Goal: Book appointment/travel/reservation

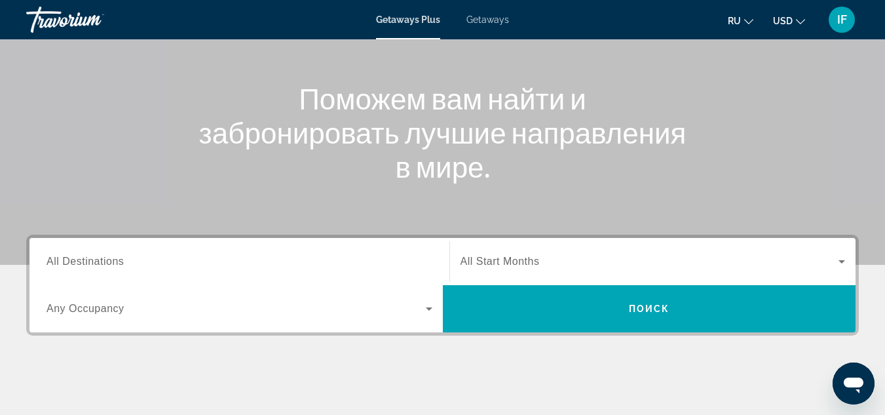
scroll to position [132, 0]
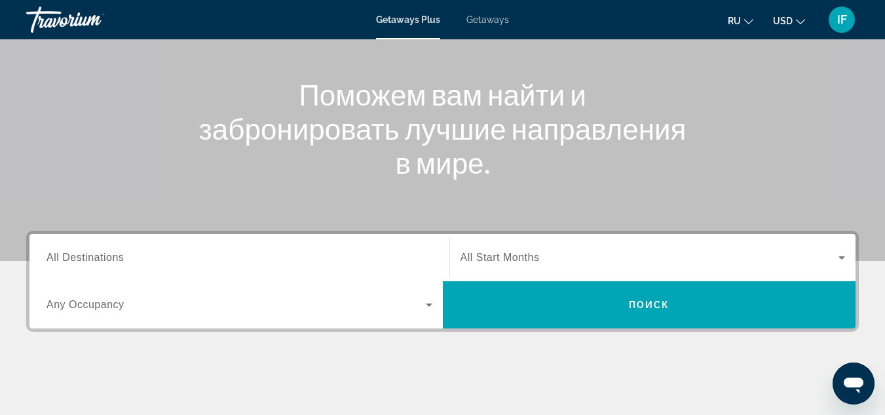
click at [118, 257] on span "All Destinations" at bounding box center [85, 257] width 77 height 11
click at [118, 257] on input "Destination All Destinations" at bounding box center [240, 258] width 386 height 16
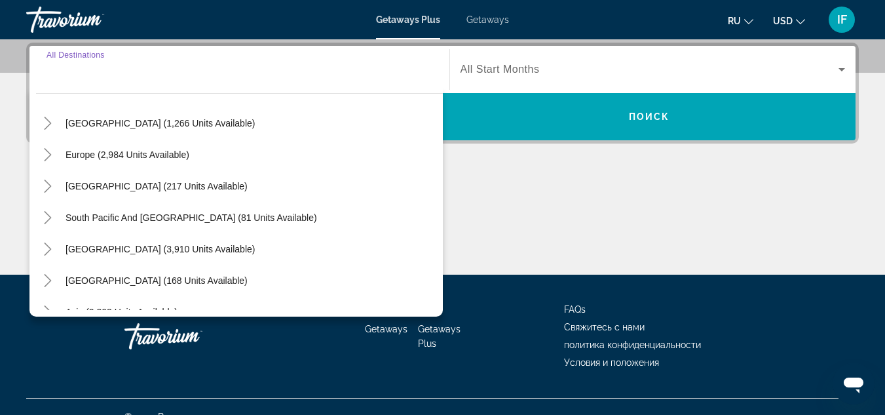
scroll to position [212, 0]
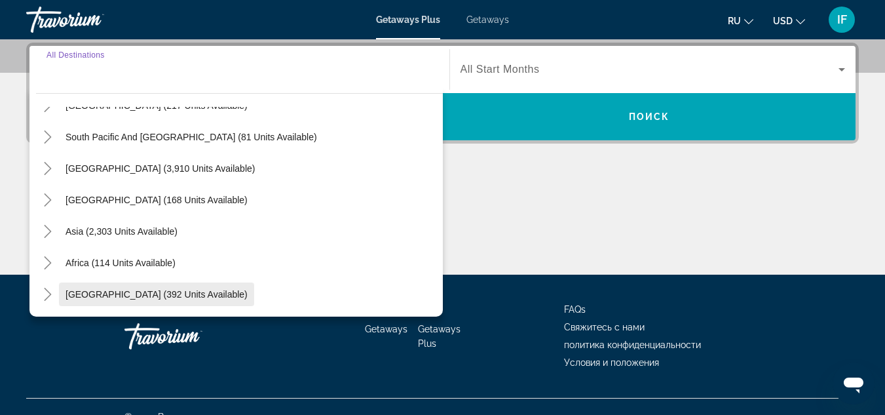
click at [124, 295] on span "[GEOGRAPHIC_DATA] (392 units available)" at bounding box center [156, 294] width 182 height 10
type input "**********"
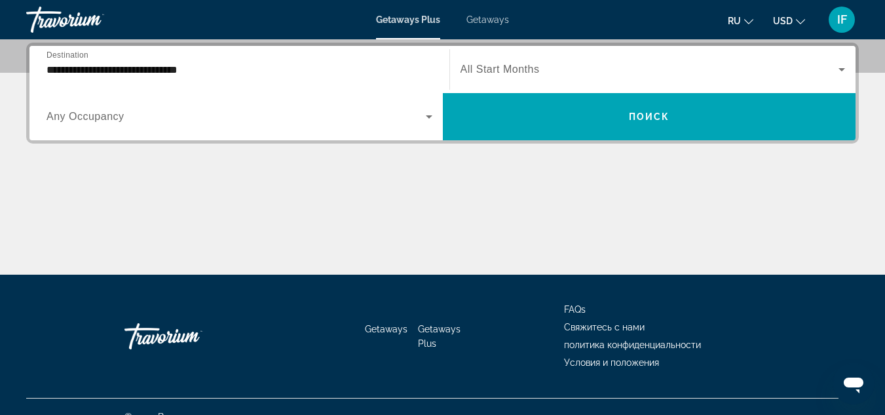
click at [90, 119] on span "Any Occupancy" at bounding box center [86, 116] width 78 height 11
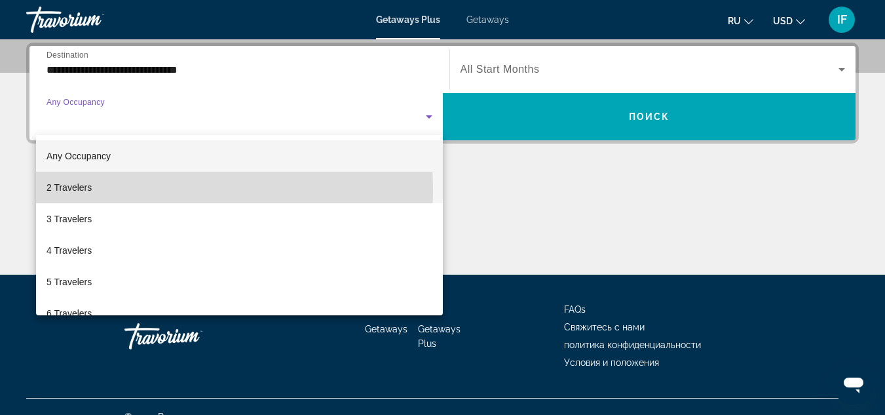
click at [83, 191] on span "2 Travelers" at bounding box center [69, 187] width 45 height 16
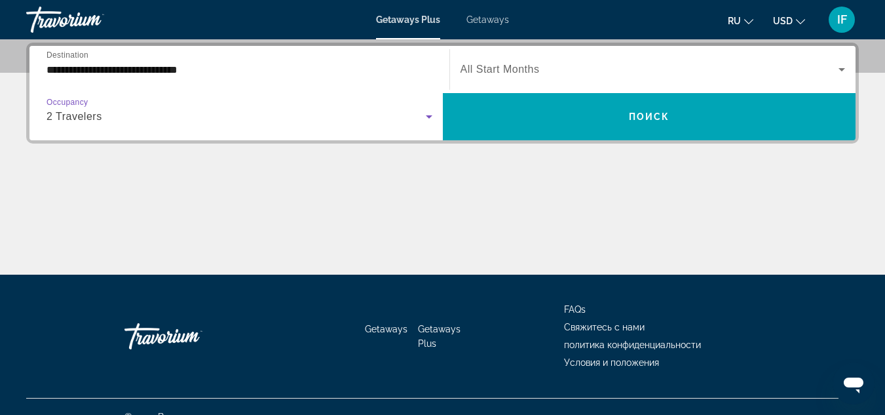
click at [554, 65] on span "Search widget" at bounding box center [649, 70] width 379 height 16
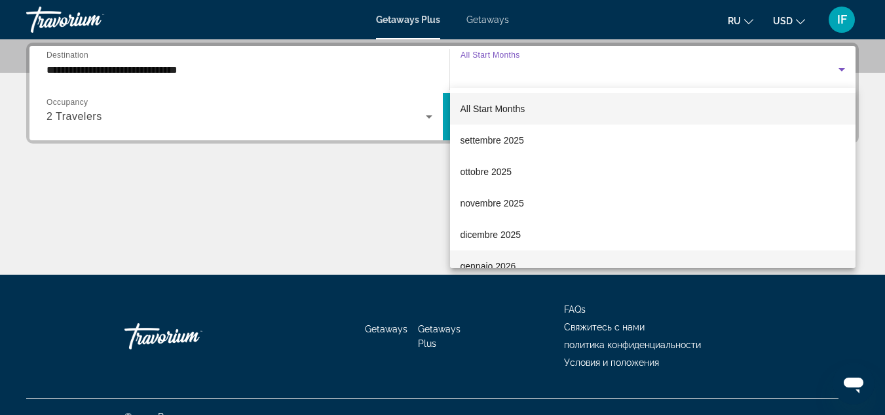
scroll to position [0, 0]
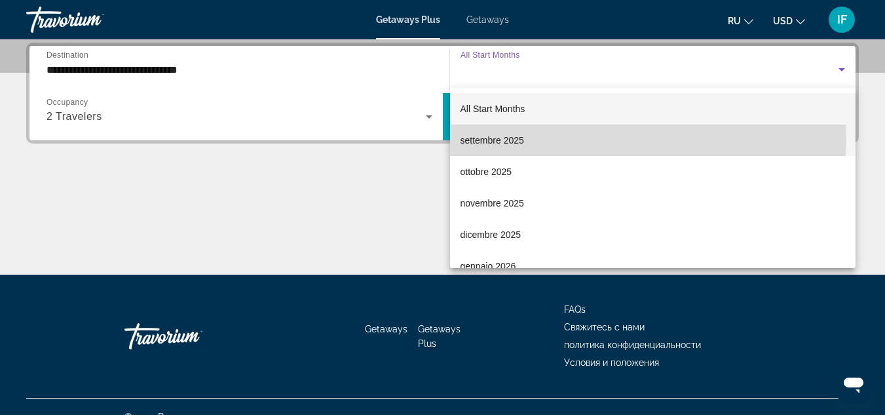
click at [501, 135] on span "settembre 2025" at bounding box center [492, 140] width 64 height 16
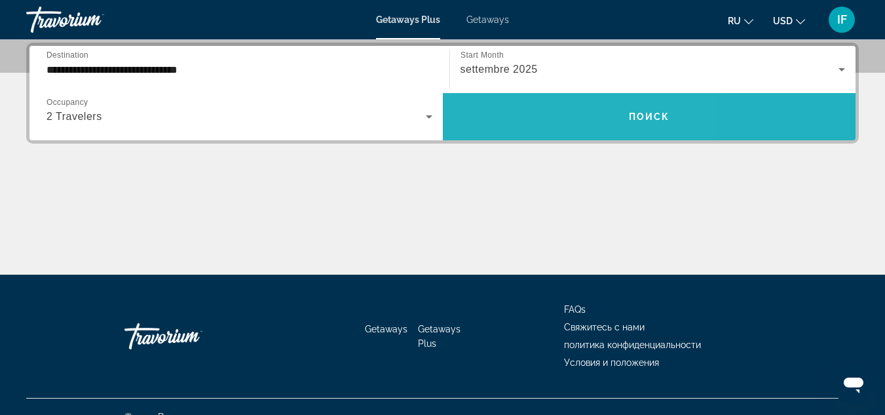
click at [537, 117] on span "Search widget" at bounding box center [649, 116] width 413 height 31
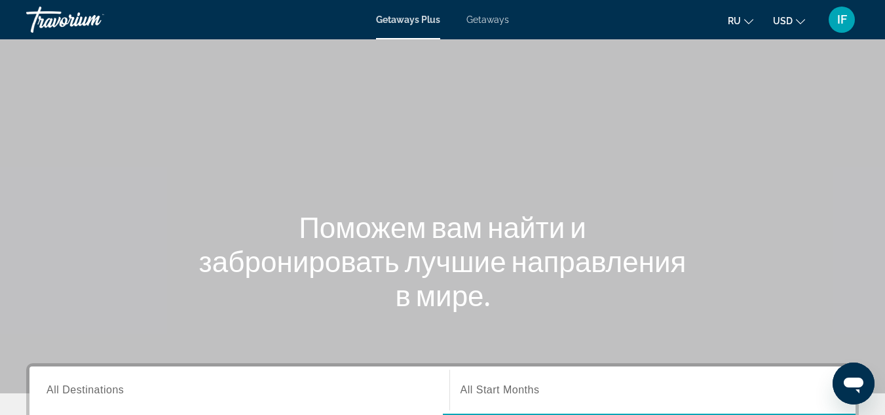
scroll to position [153, 0]
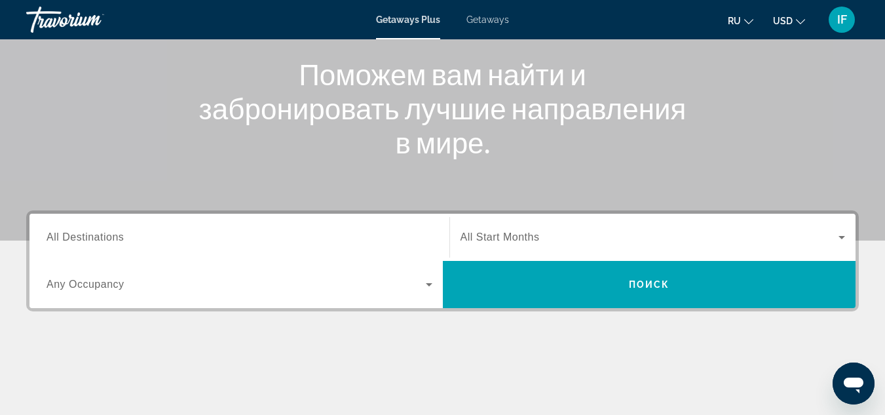
click at [119, 238] on span "All Destinations" at bounding box center [85, 236] width 77 height 11
click at [119, 238] on input "Destination All Destinations" at bounding box center [240, 238] width 386 height 16
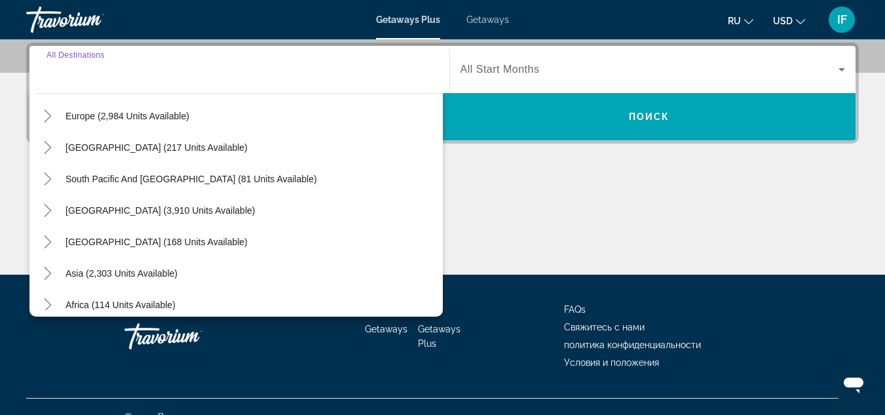
scroll to position [171, 0]
click at [107, 268] on span "Asia (2,303 units available)" at bounding box center [121, 272] width 112 height 10
type input "**********"
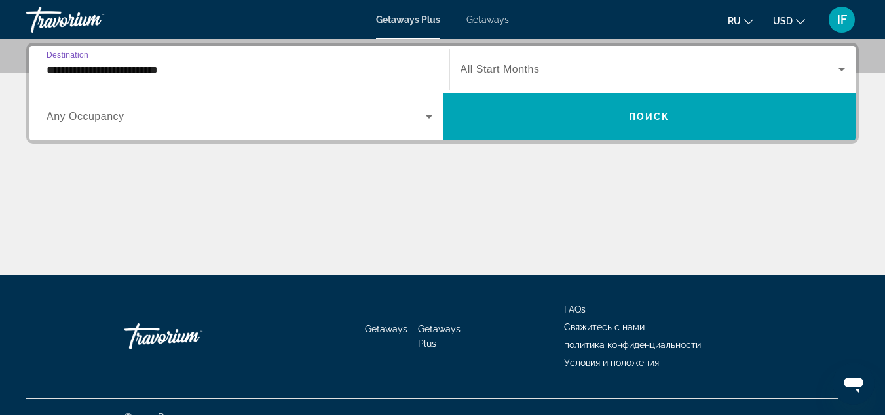
click at [173, 117] on span "Search widget" at bounding box center [236, 117] width 379 height 16
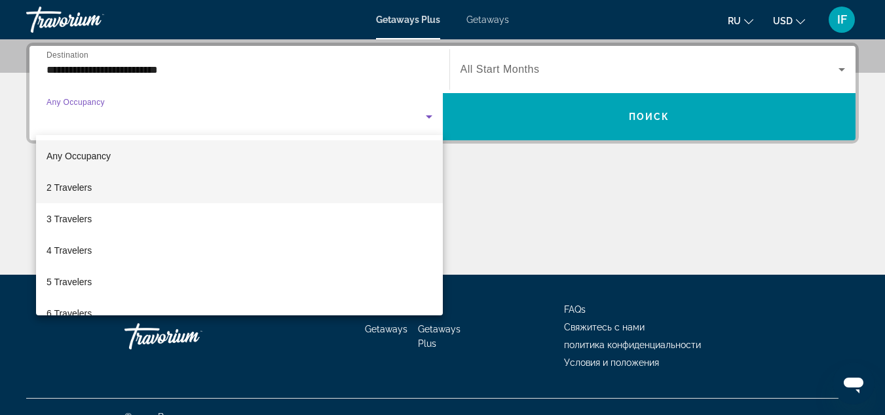
click at [136, 185] on mat-option "2 Travelers" at bounding box center [239, 187] width 407 height 31
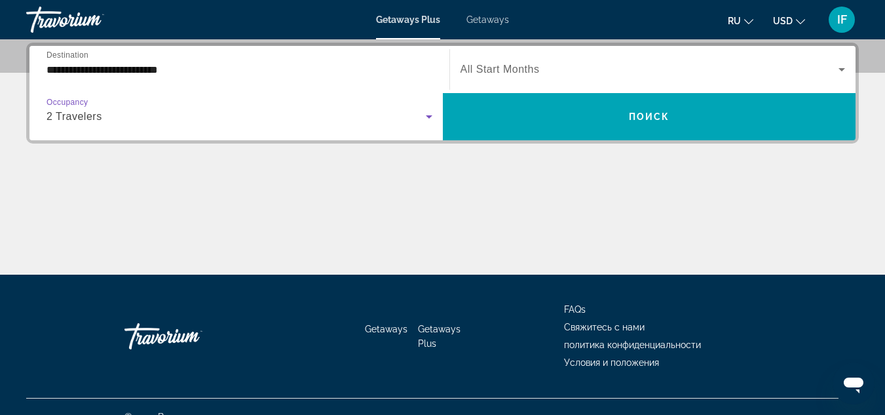
click at [503, 64] on span "All Start Months" at bounding box center [499, 69] width 79 height 11
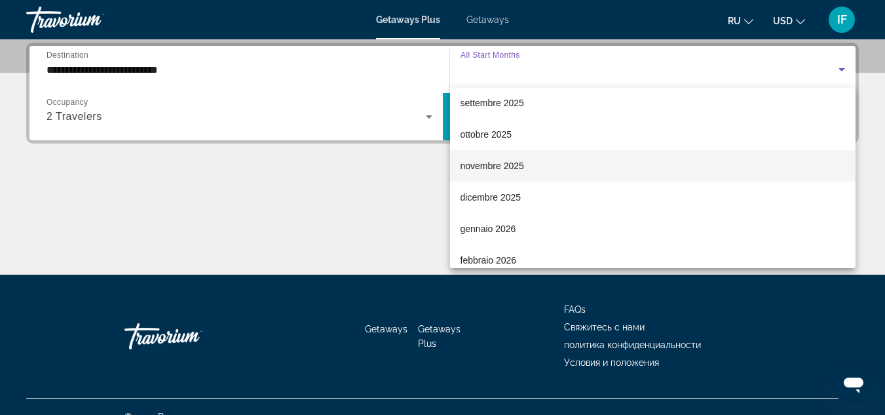
scroll to position [37, 0]
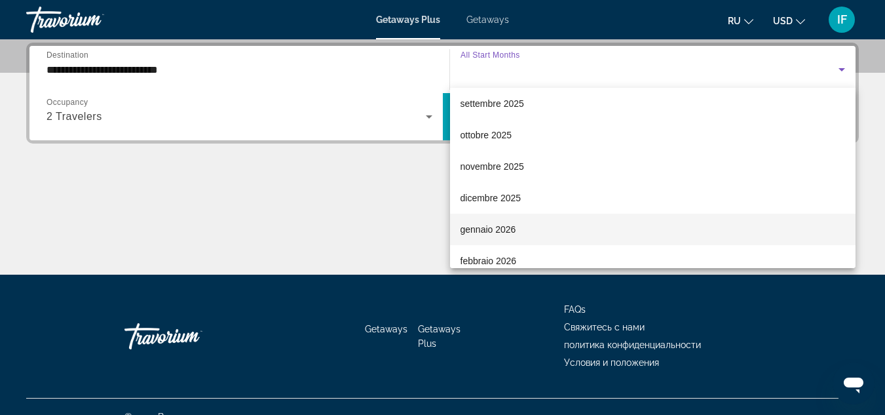
click at [489, 229] on span "gennaio 2026" at bounding box center [488, 229] width 56 height 16
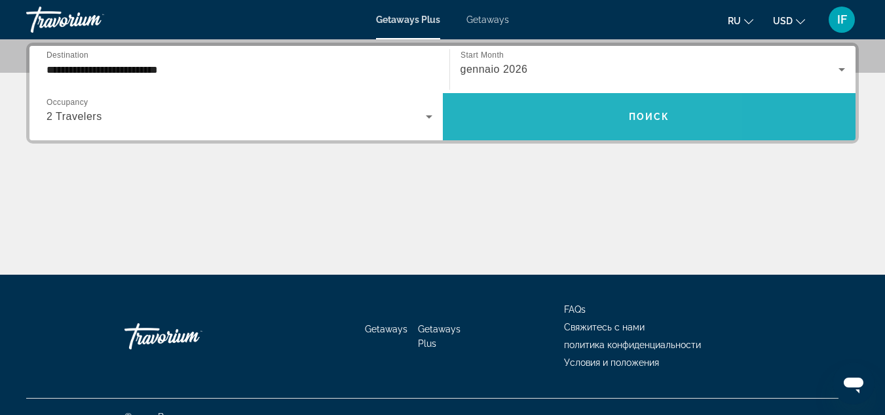
click at [550, 113] on span "Search widget" at bounding box center [649, 116] width 413 height 31
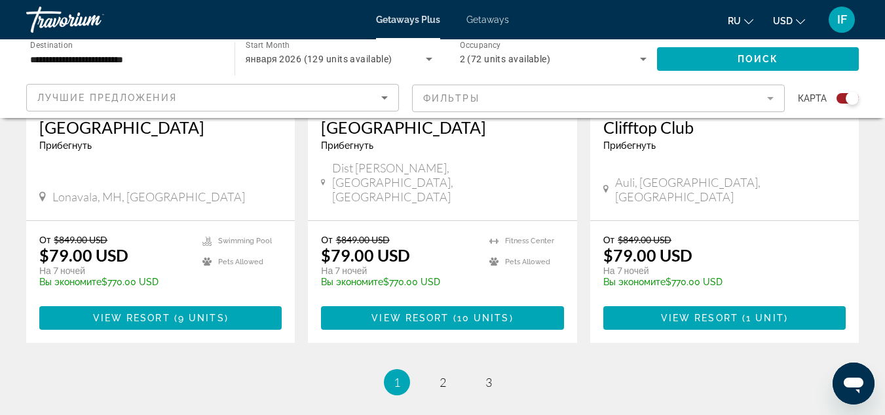
scroll to position [2119, 0]
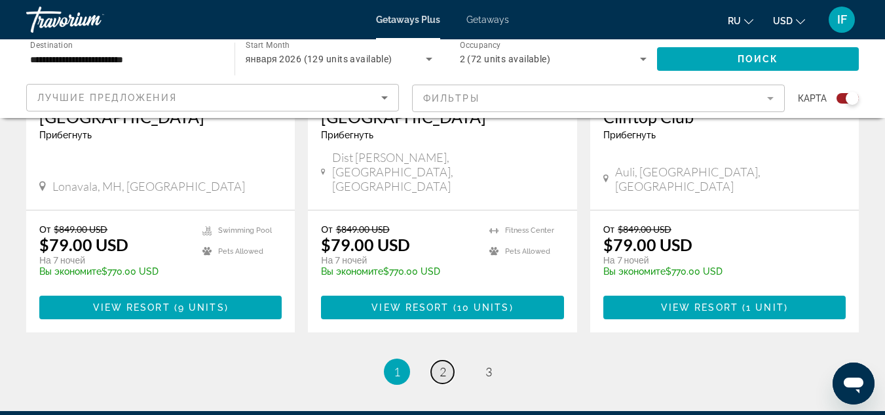
click at [444, 364] on span "2" at bounding box center [442, 371] width 7 height 14
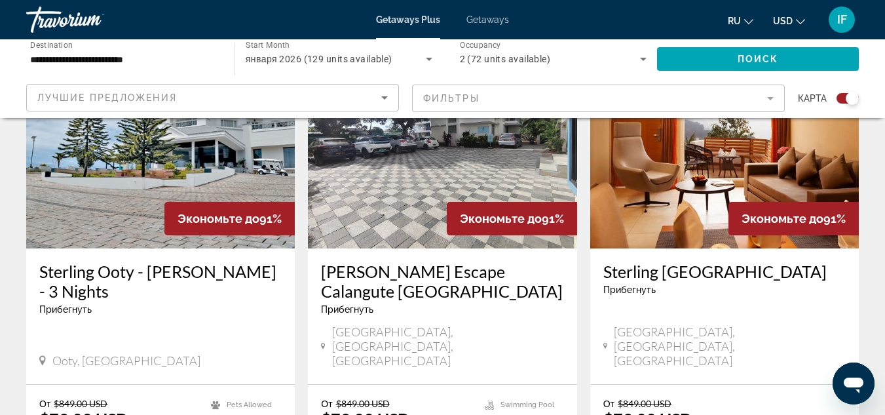
scroll to position [1981, 0]
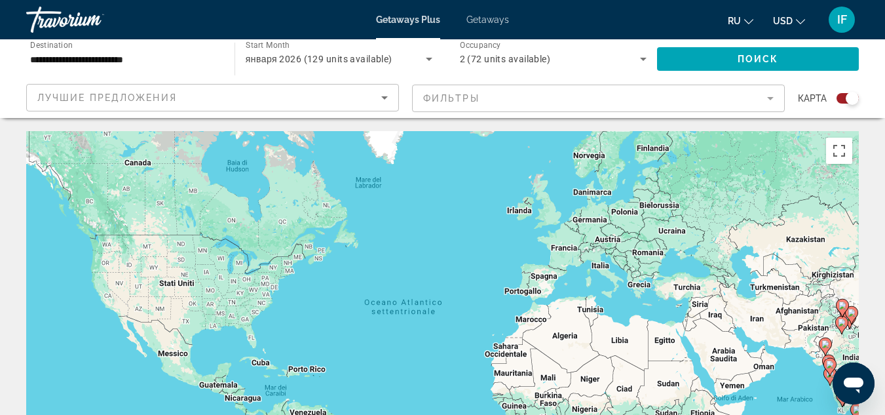
click at [169, 60] on input "**********" at bounding box center [123, 60] width 187 height 16
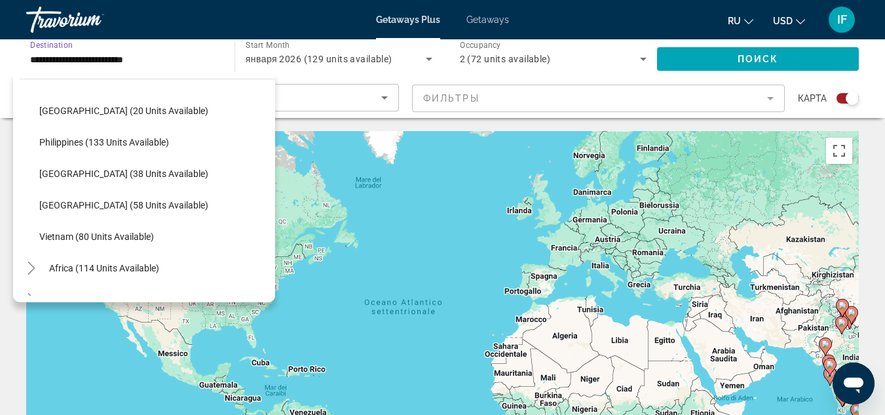
scroll to position [539, 0]
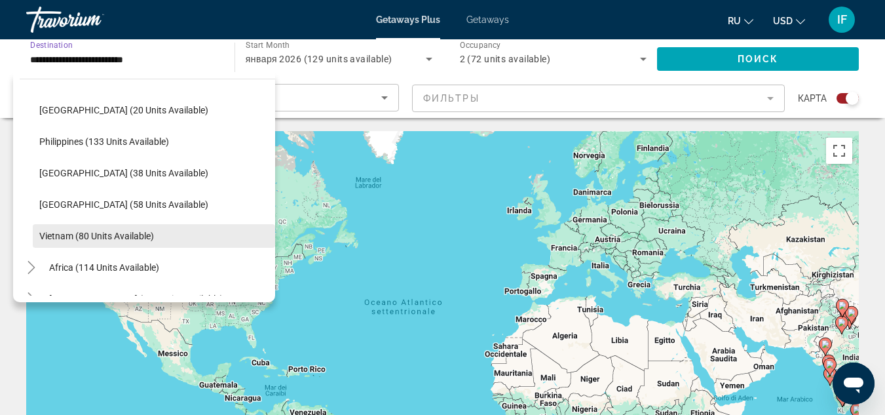
click at [86, 233] on span "Vietnam (80 units available)" at bounding box center [96, 236] width 115 height 10
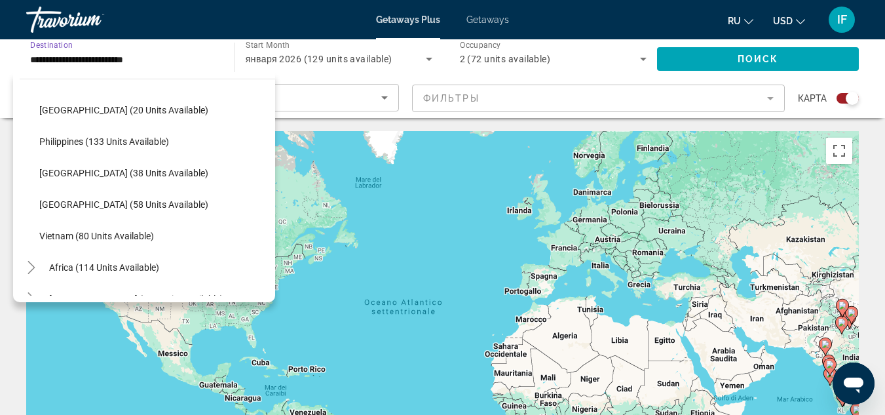
type input "**********"
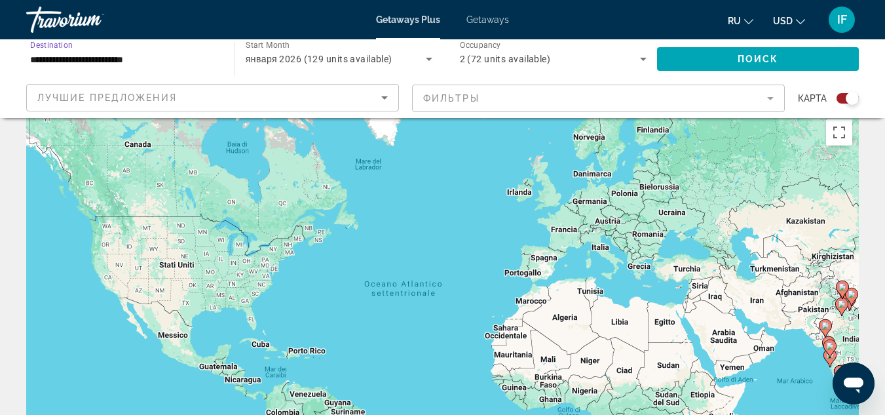
scroll to position [0, 0]
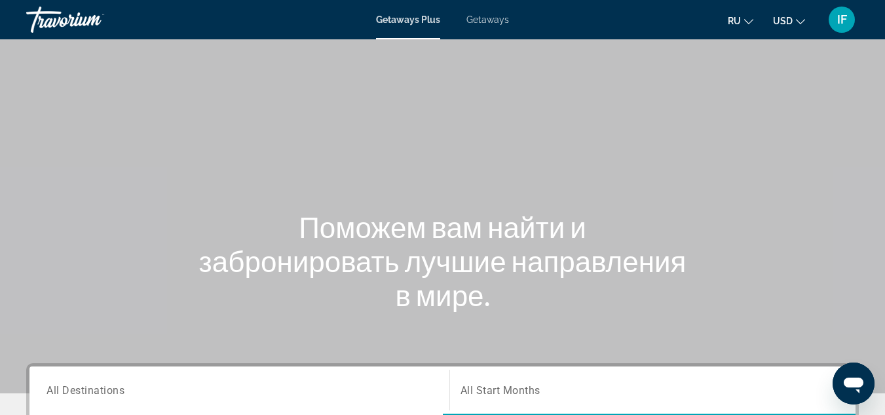
click at [107, 400] on div "Search widget" at bounding box center [240, 389] width 386 height 37
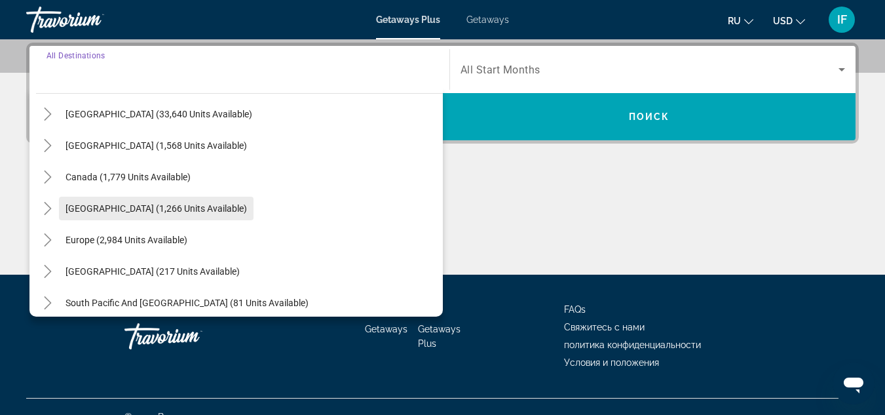
scroll to position [47, 0]
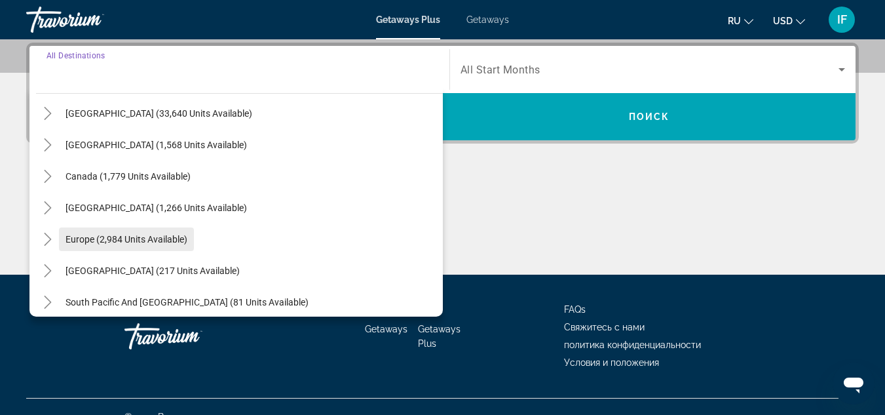
click at [104, 236] on span "Europe (2,984 units available)" at bounding box center [126, 239] width 122 height 10
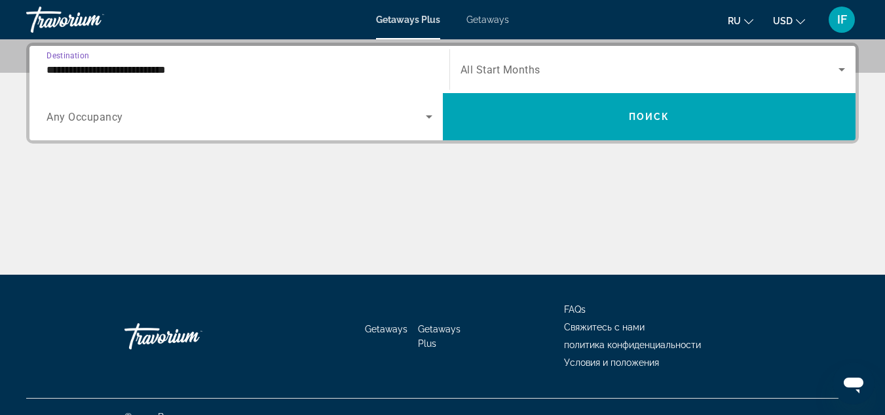
click at [126, 69] on input "**********" at bounding box center [240, 70] width 386 height 16
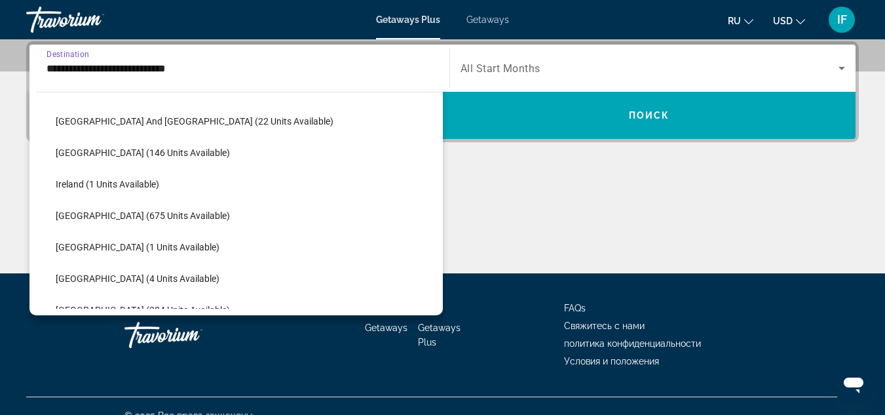
scroll to position [460, 0]
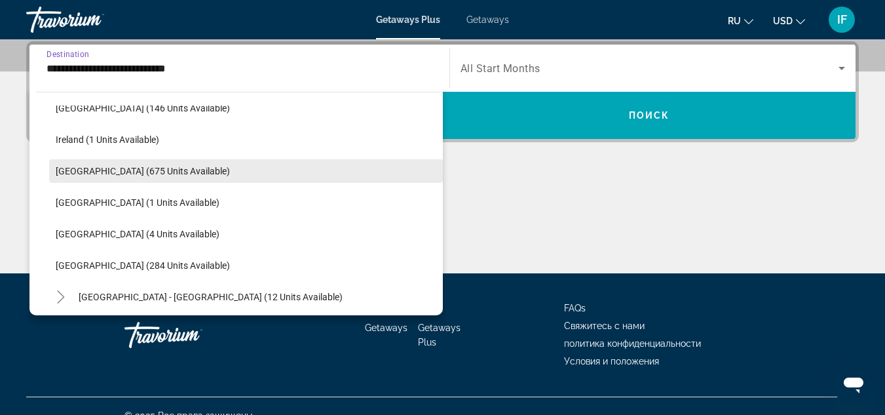
click at [120, 170] on span "[GEOGRAPHIC_DATA] (675 units available)" at bounding box center [143, 171] width 174 height 10
type input "**********"
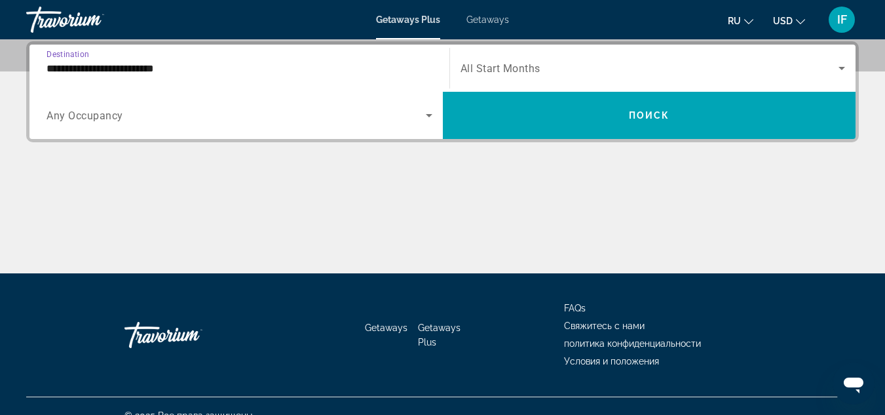
scroll to position [320, 0]
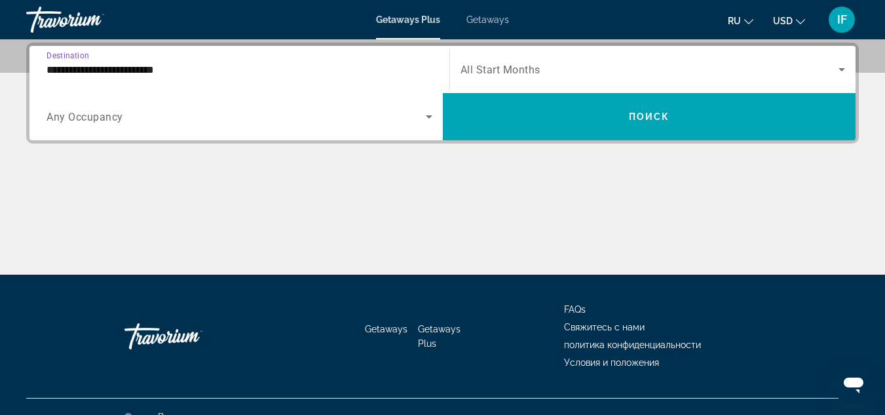
click at [103, 123] on span "Search widget" at bounding box center [236, 117] width 379 height 16
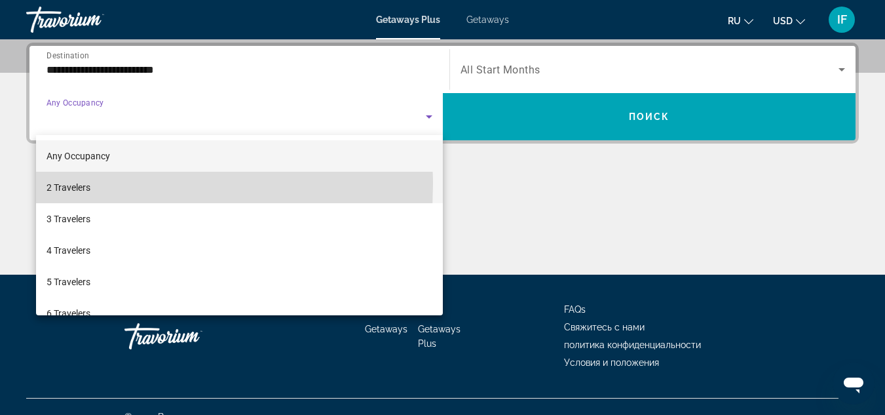
click at [92, 184] on mat-option "2 Travelers" at bounding box center [239, 187] width 407 height 31
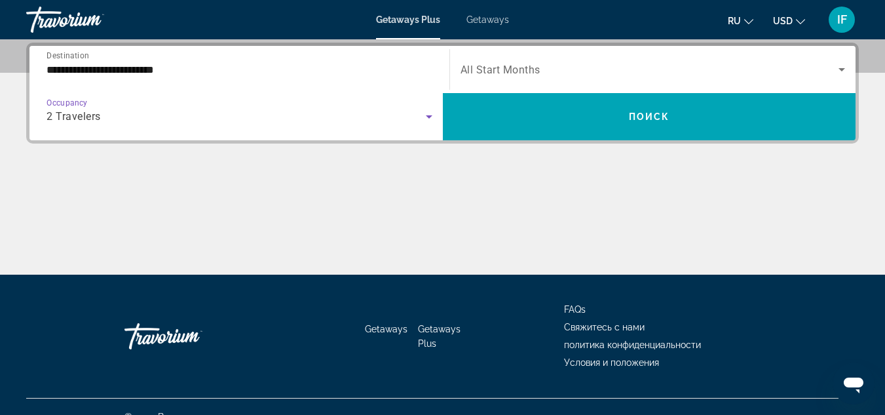
click at [496, 79] on div "Search widget" at bounding box center [652, 69] width 385 height 37
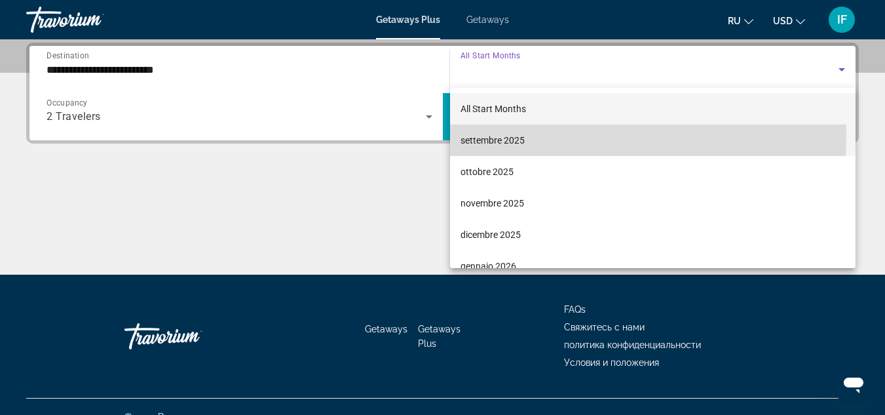
click at [493, 134] on span "settembre 2025" at bounding box center [492, 140] width 64 height 16
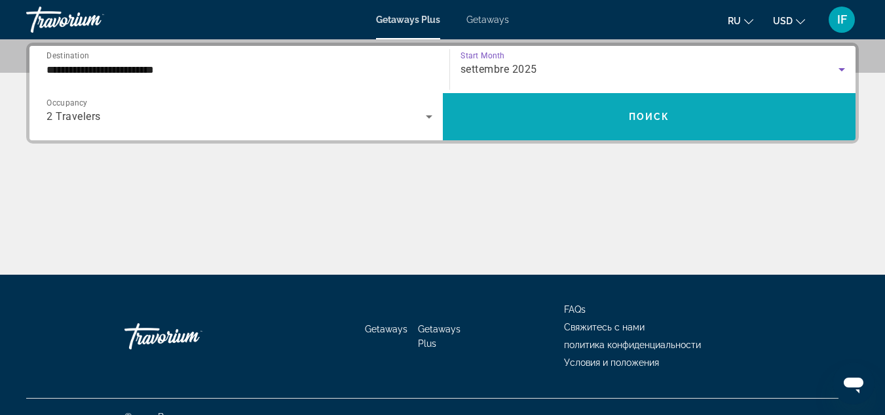
click at [521, 111] on span "Search widget" at bounding box center [649, 116] width 413 height 31
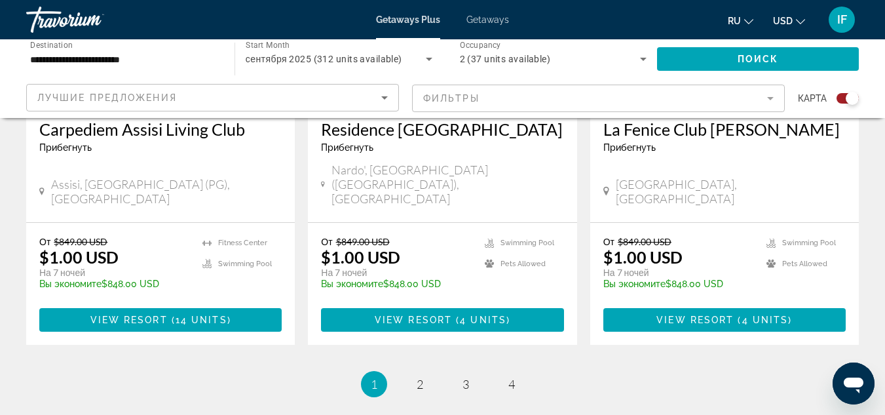
scroll to position [2150, 0]
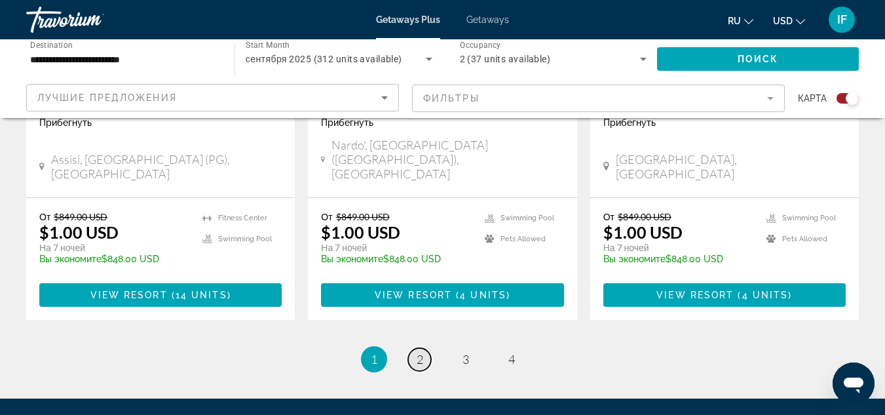
click at [418, 352] on span "2" at bounding box center [420, 359] width 7 height 14
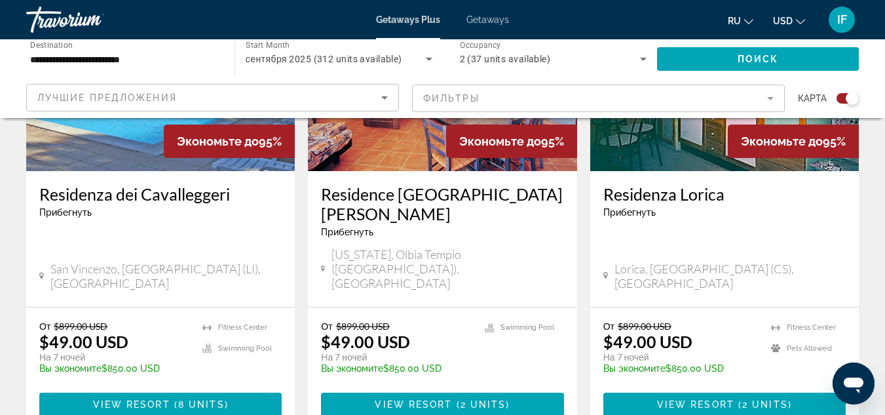
scroll to position [2121, 0]
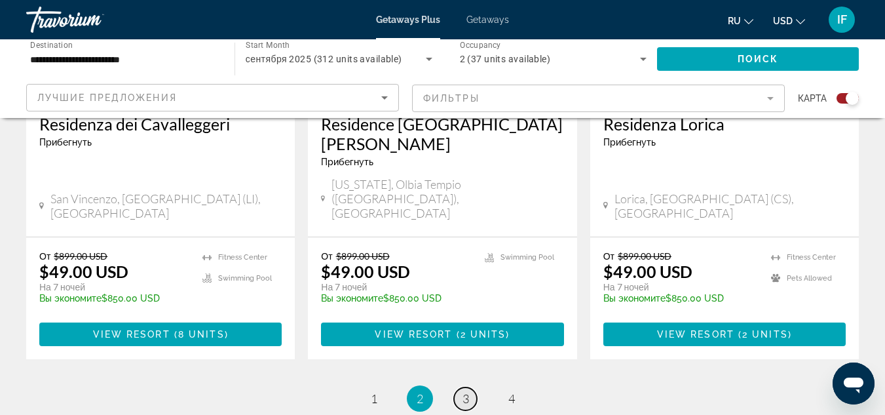
click at [468, 391] on span "3" at bounding box center [465, 398] width 7 height 14
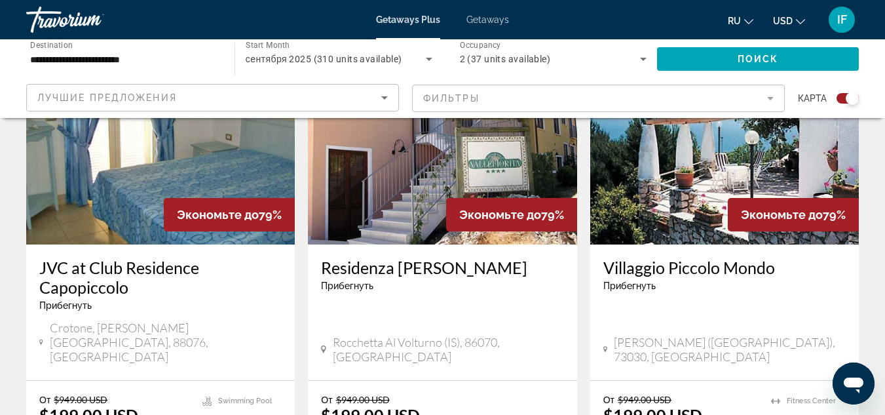
scroll to position [2189, 0]
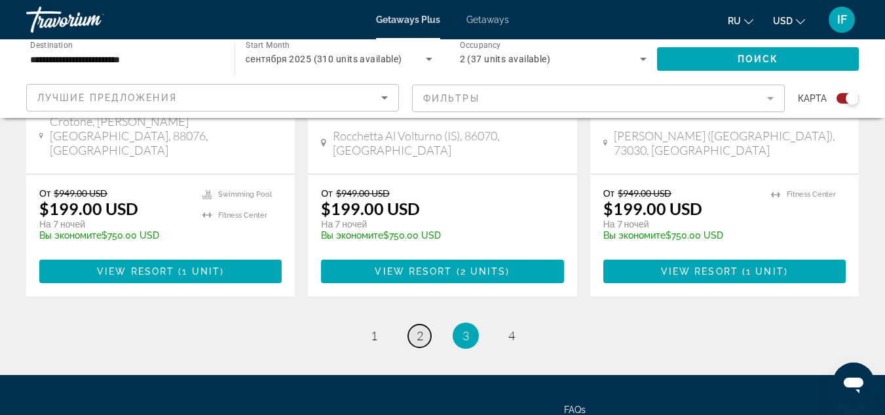
click at [415, 324] on link "page 2" at bounding box center [419, 335] width 23 height 23
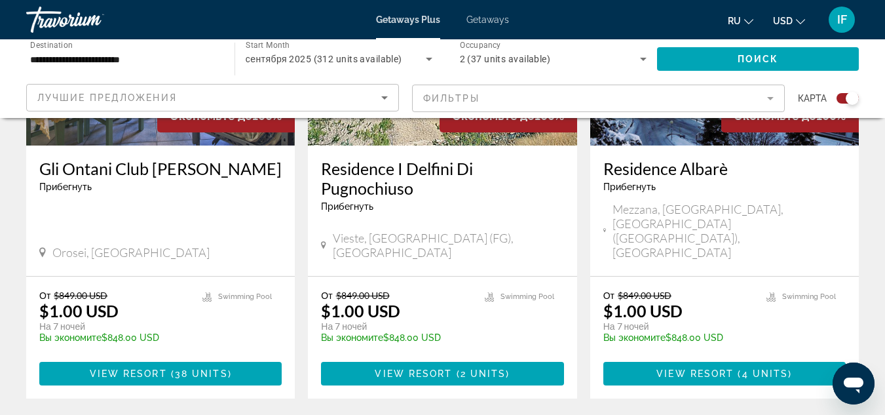
scroll to position [601, 0]
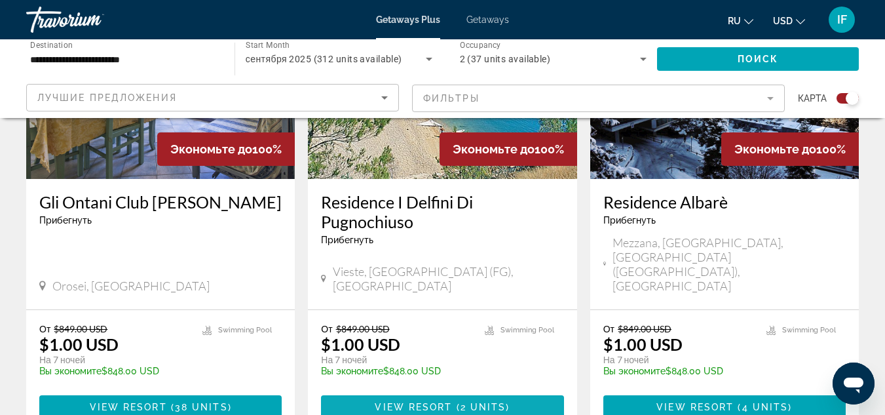
click at [398, 401] on span "View Resort" at bounding box center [413, 406] width 77 height 10
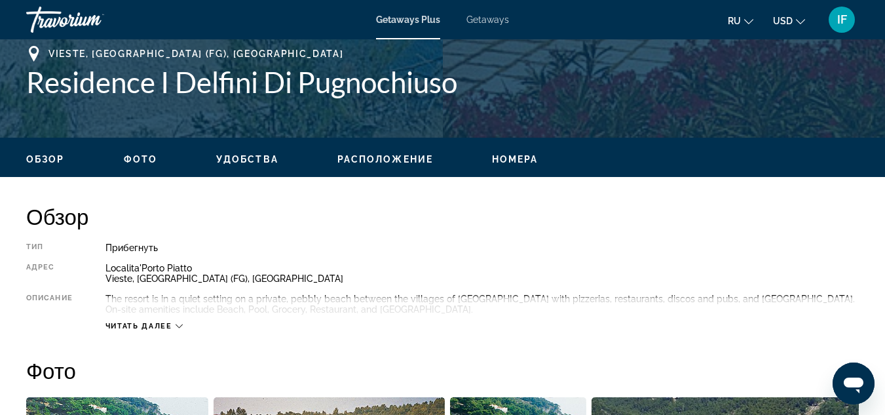
scroll to position [526, 0]
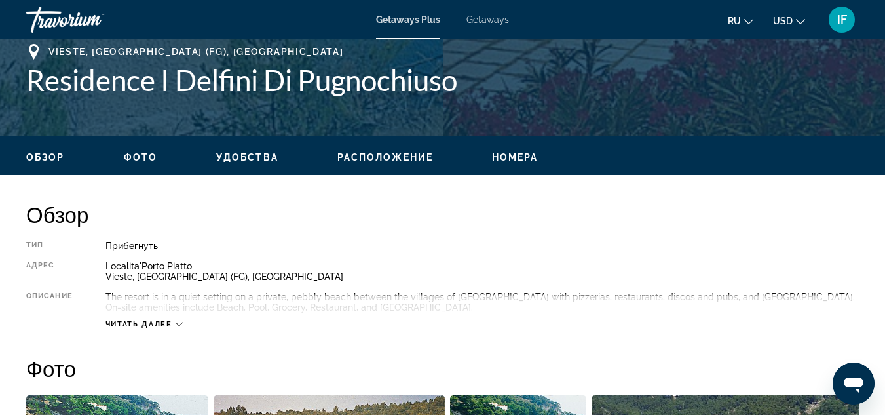
click at [486, 22] on span "Getaways" at bounding box center [487, 19] width 43 height 10
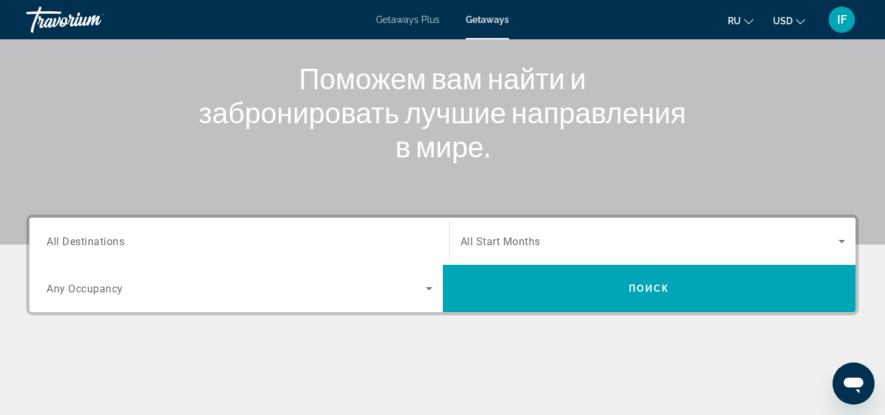
scroll to position [203, 0]
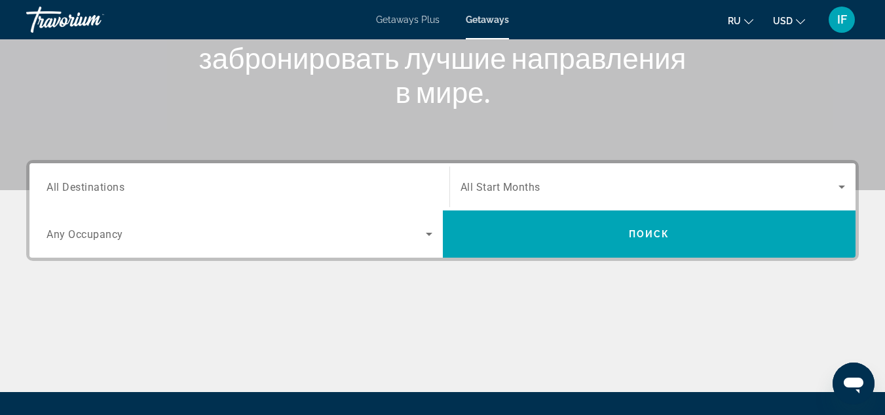
click at [91, 189] on span "All Destinations" at bounding box center [86, 186] width 78 height 12
click at [91, 189] on input "Destination All Destinations" at bounding box center [240, 187] width 386 height 16
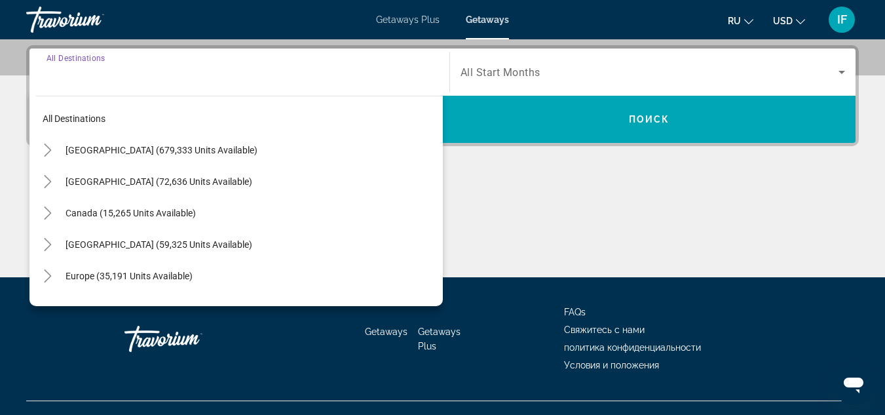
scroll to position [320, 0]
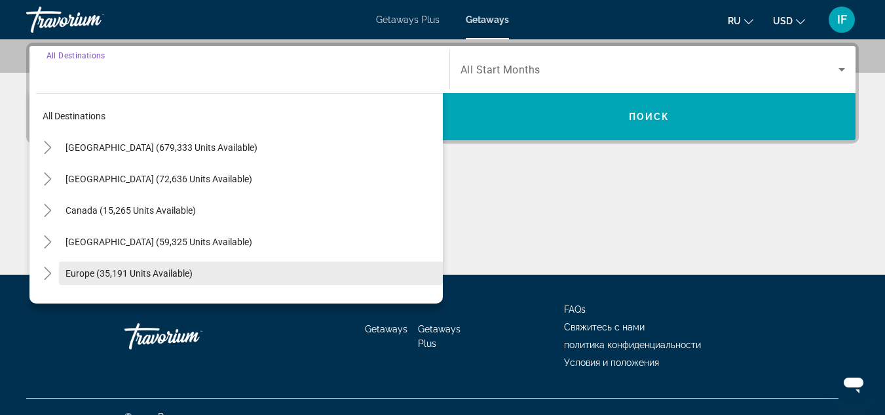
click at [89, 271] on span "Europe (35,191 units available)" at bounding box center [128, 273] width 127 height 10
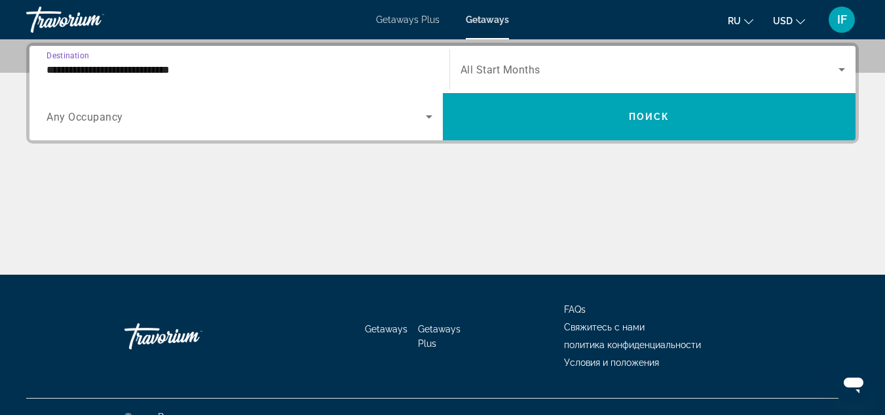
click at [148, 65] on input "**********" at bounding box center [240, 70] width 386 height 16
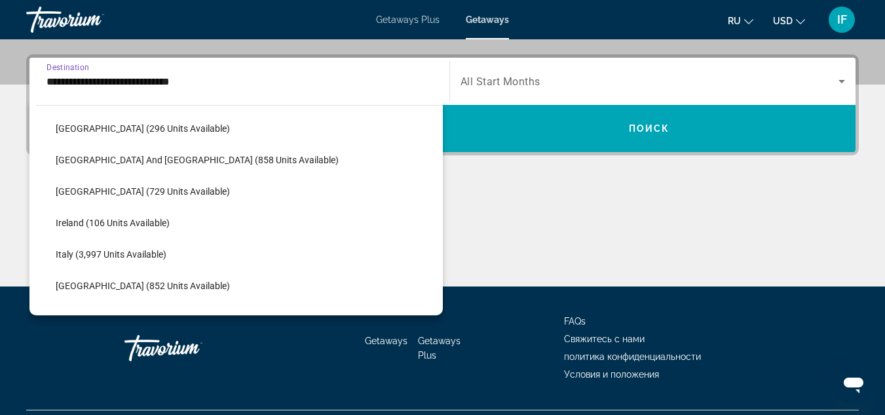
scroll to position [413, 0]
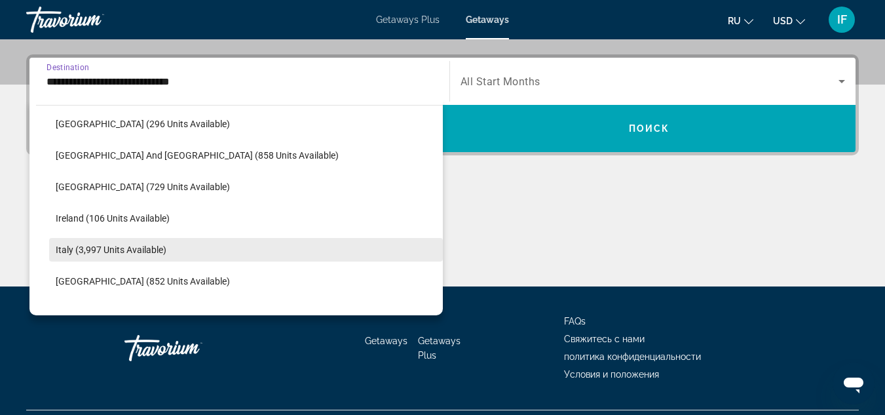
click at [159, 250] on span "Italy (3,997 units available)" at bounding box center [111, 249] width 111 height 10
type input "**********"
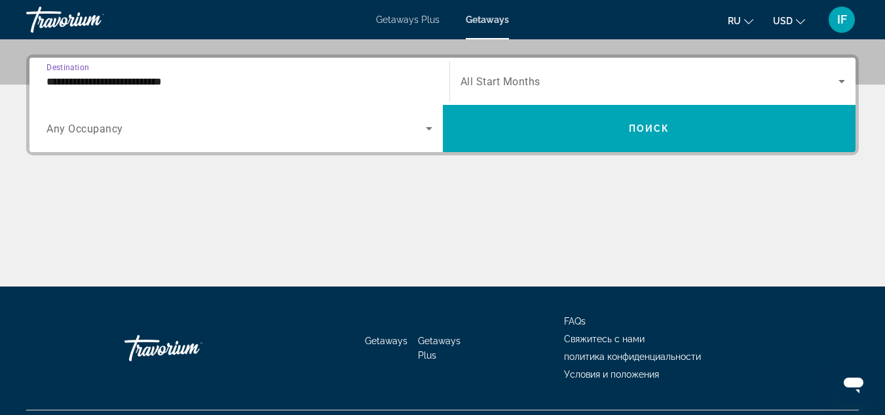
scroll to position [320, 0]
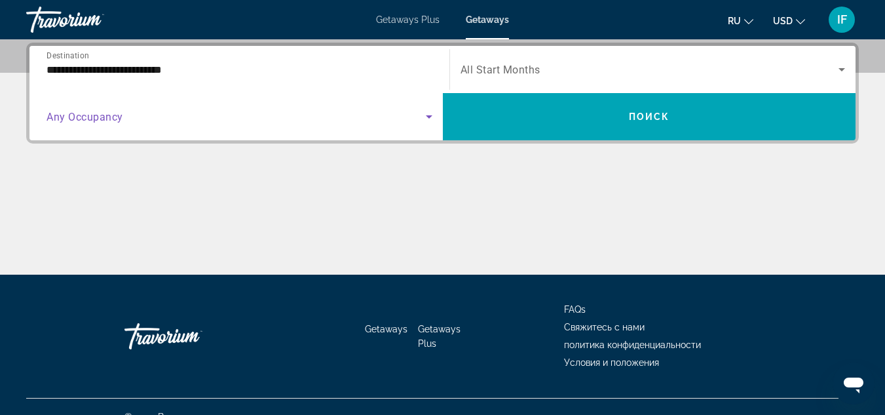
click at [195, 122] on span "Search widget" at bounding box center [236, 117] width 379 height 16
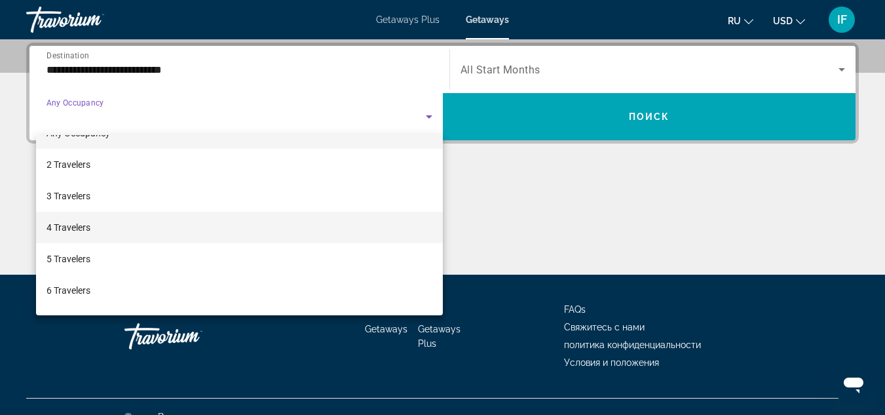
scroll to position [21, 0]
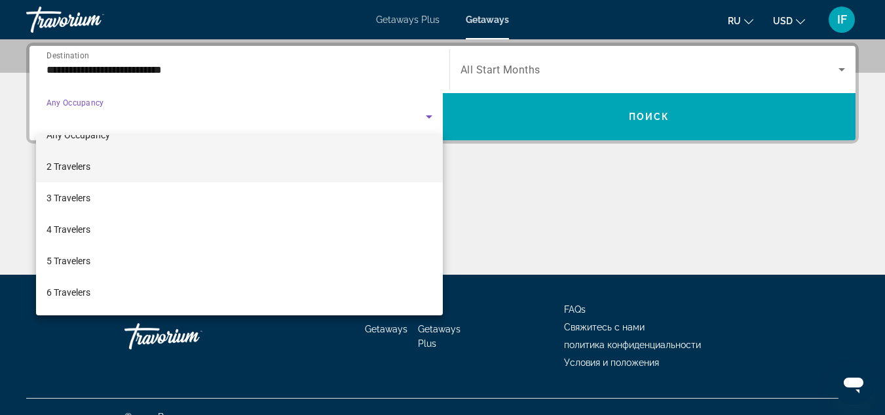
click at [104, 166] on mat-option "2 Travelers" at bounding box center [239, 166] width 407 height 31
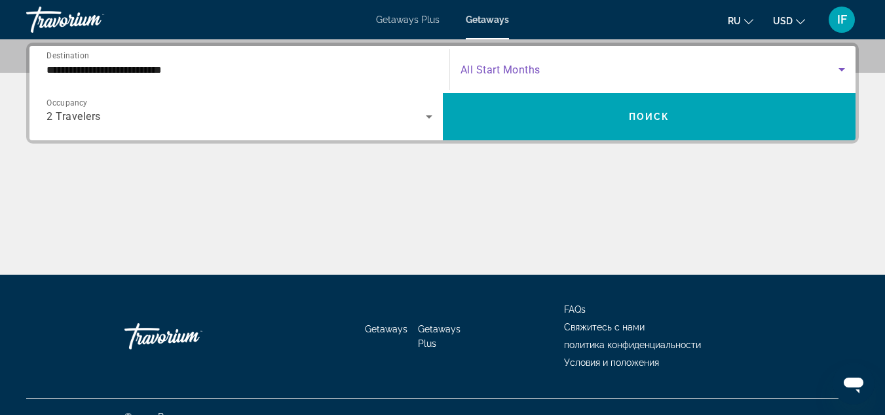
click at [574, 72] on span "Search widget" at bounding box center [649, 70] width 379 height 16
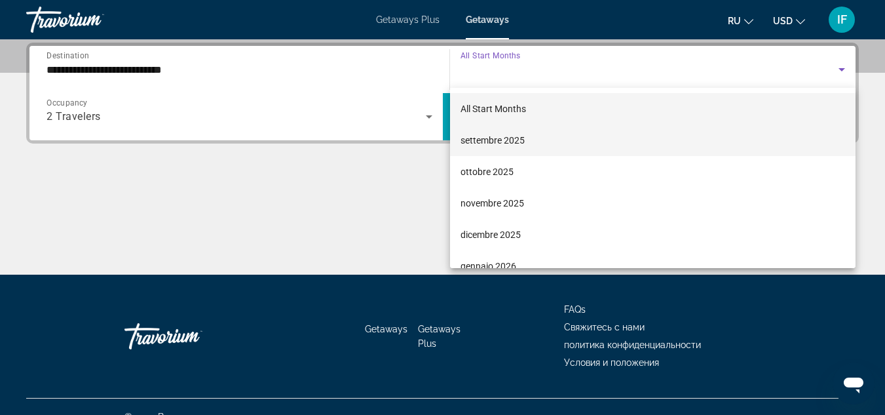
click at [471, 140] on span "settembre 2025" at bounding box center [492, 140] width 64 height 16
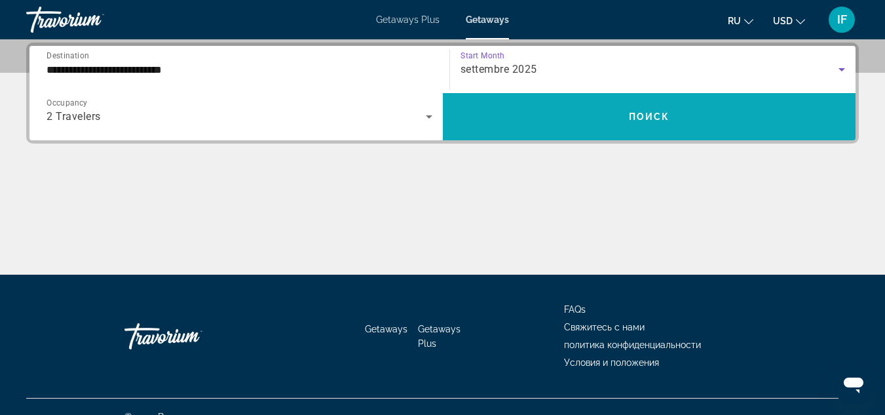
click at [498, 125] on span "Search widget" at bounding box center [649, 116] width 413 height 31
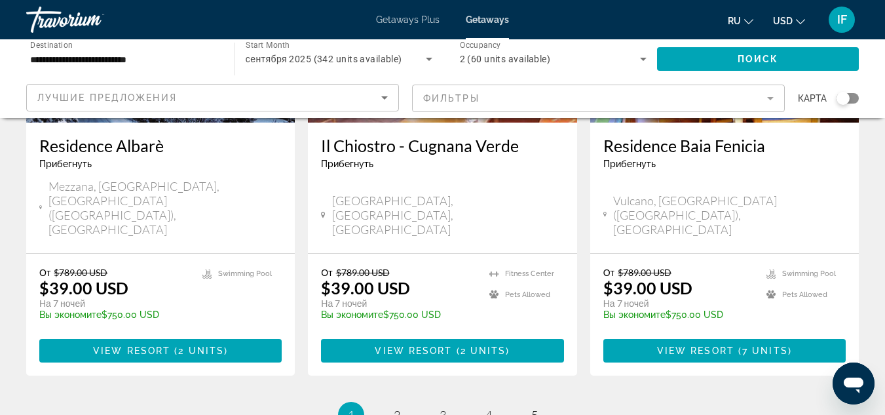
scroll to position [1688, 0]
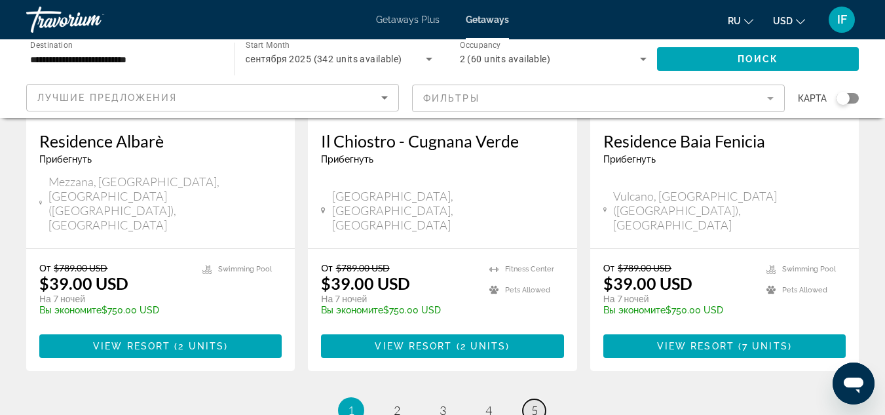
click at [535, 403] on span "5" at bounding box center [534, 410] width 7 height 14
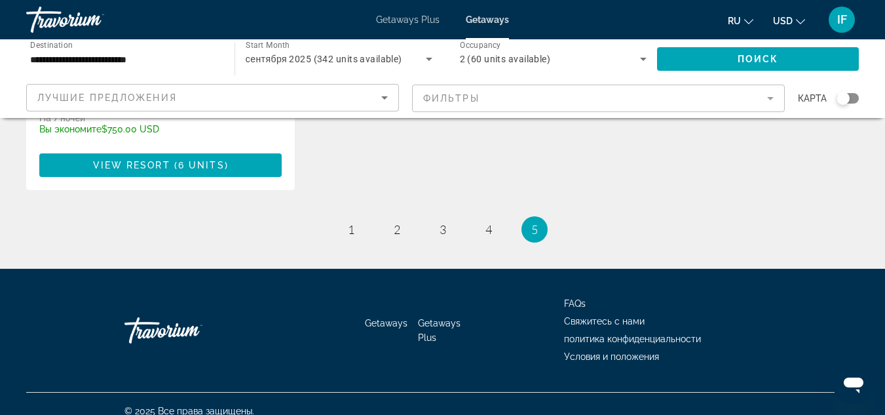
scroll to position [407, 0]
click at [384, 16] on span "Getaways Plus" at bounding box center [408, 19] width 64 height 10
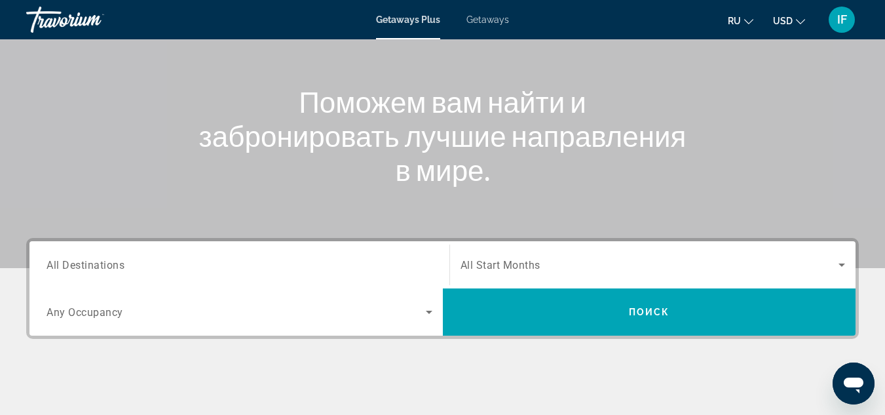
scroll to position [126, 0]
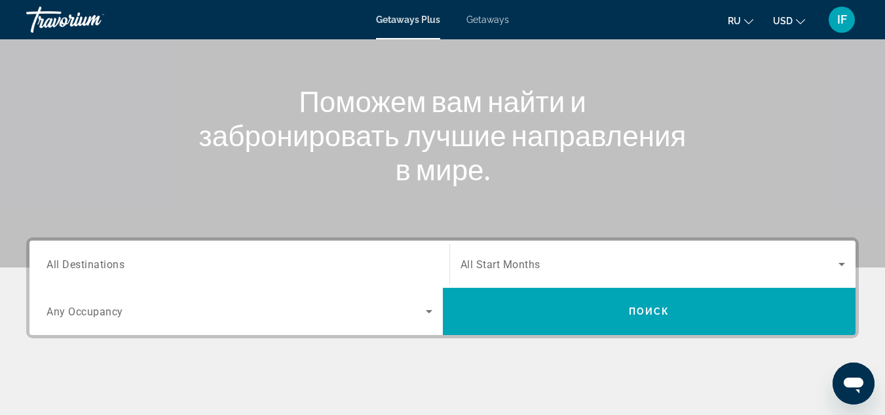
click at [141, 266] on input "Destination All Destinations" at bounding box center [240, 265] width 386 height 16
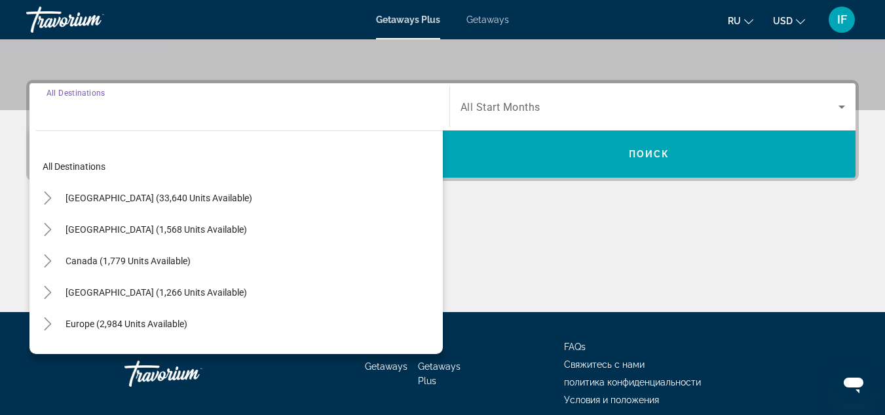
scroll to position [320, 0]
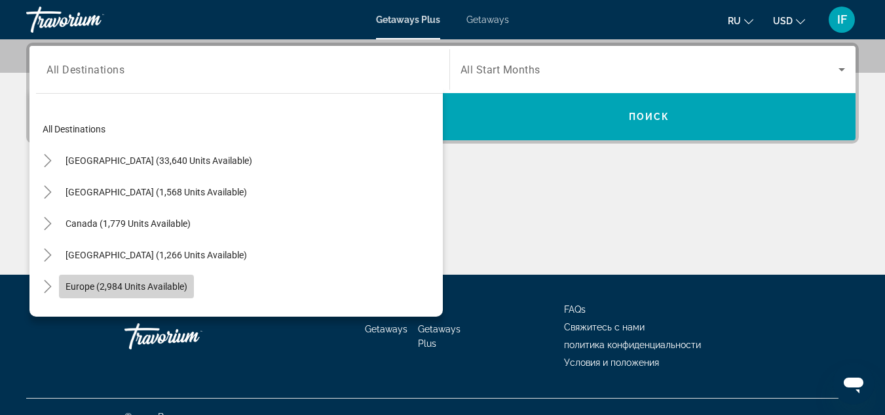
click at [158, 281] on span "Europe (2,984 units available)" at bounding box center [126, 286] width 122 height 10
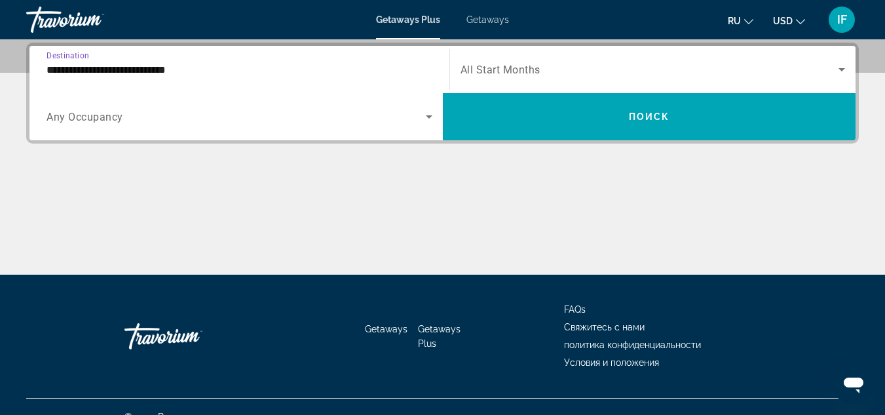
click at [152, 71] on input "**********" at bounding box center [240, 70] width 386 height 16
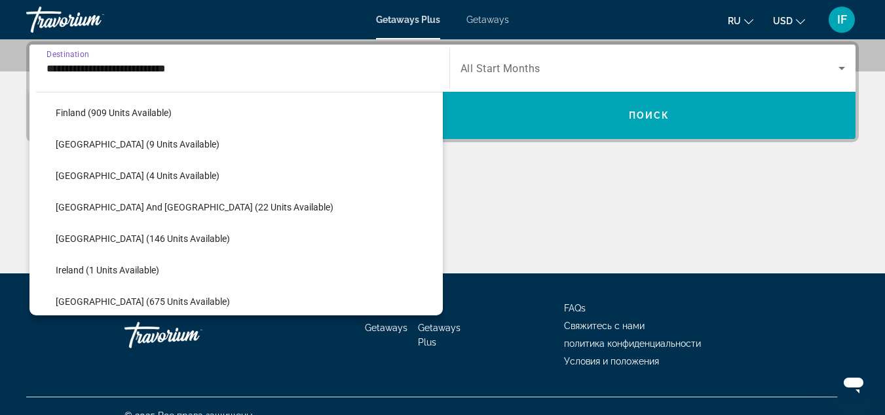
scroll to position [333, 0]
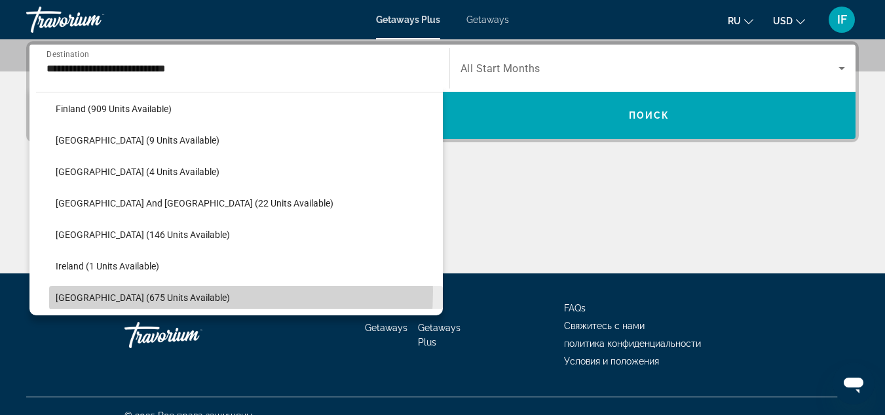
click at [136, 291] on span "Search widget" at bounding box center [246, 297] width 394 height 31
type input "**********"
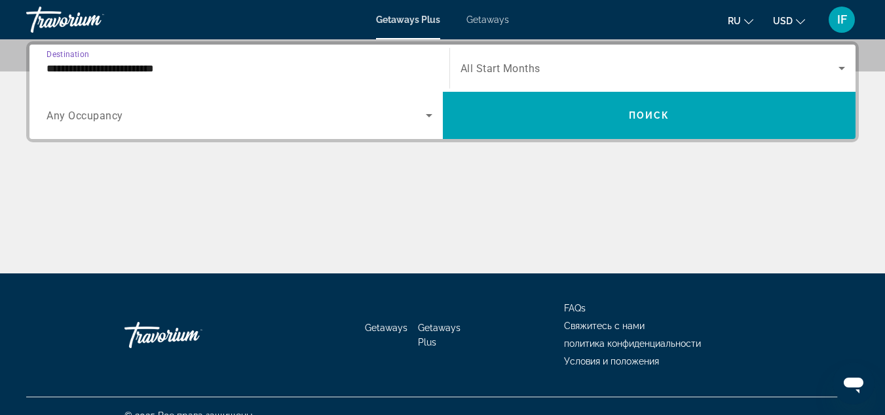
scroll to position [320, 0]
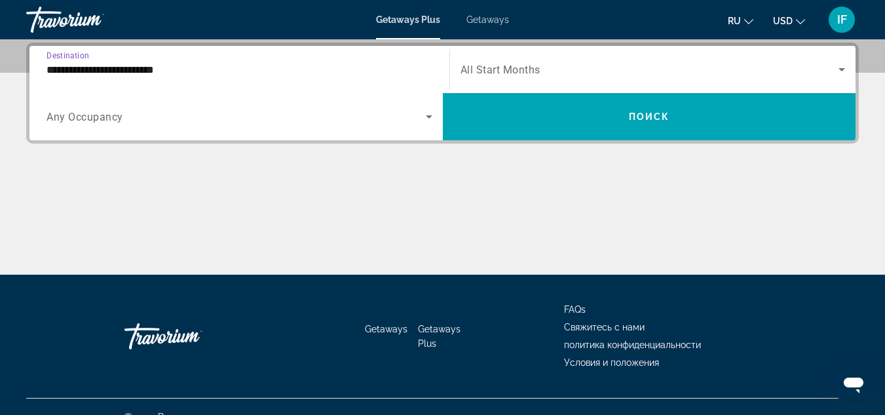
click at [113, 111] on span "Any Occupancy" at bounding box center [85, 117] width 77 height 12
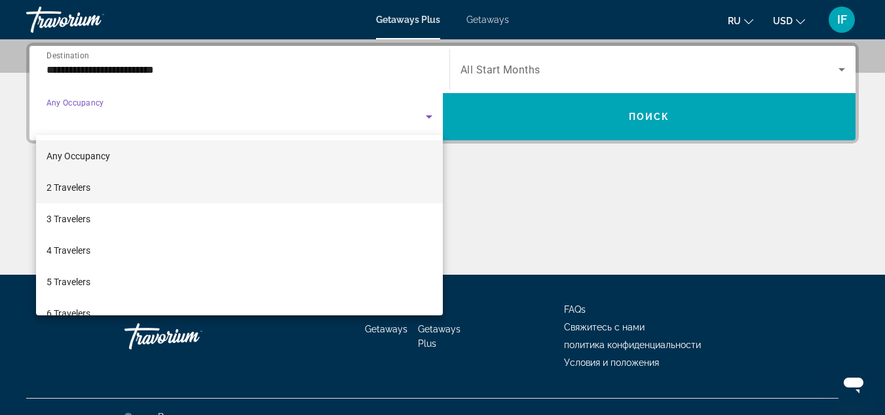
click at [103, 186] on mat-option "2 Travelers" at bounding box center [239, 187] width 407 height 31
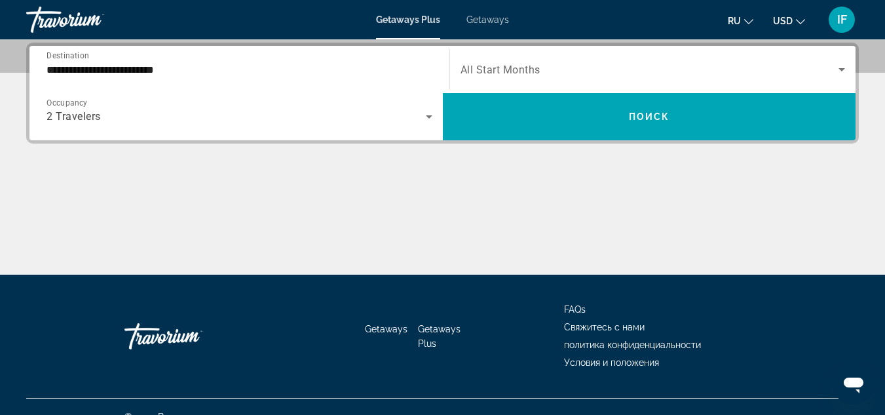
click at [481, 67] on span "All Start Months" at bounding box center [500, 70] width 80 height 12
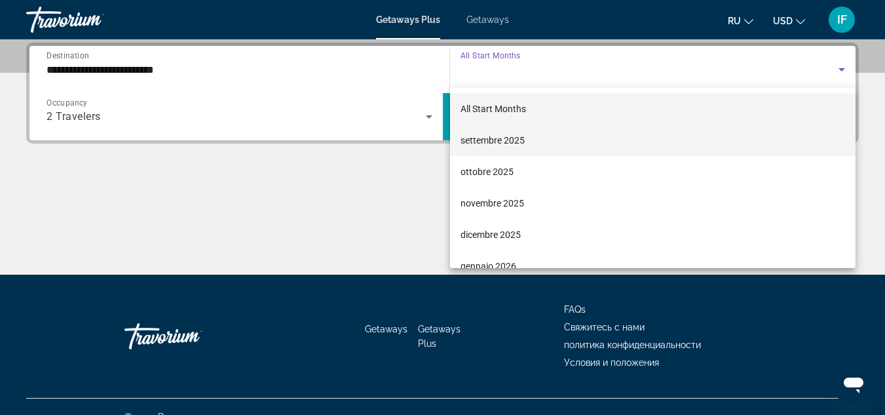
click at [476, 134] on span "settembre 2025" at bounding box center [492, 140] width 64 height 16
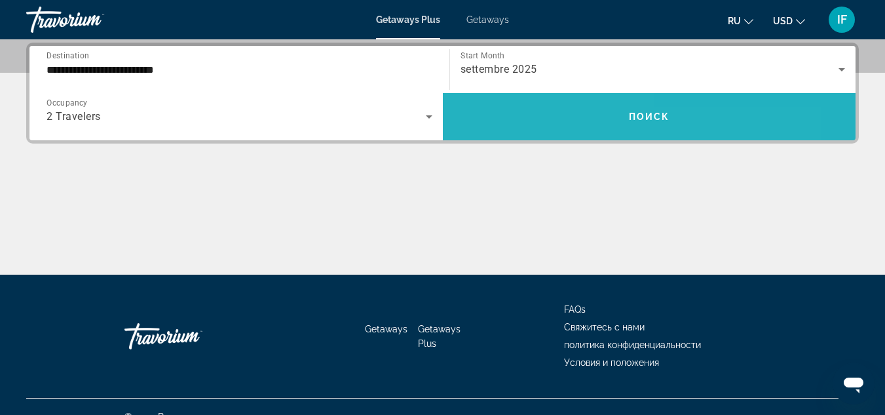
click at [506, 124] on span "Search widget" at bounding box center [649, 116] width 413 height 31
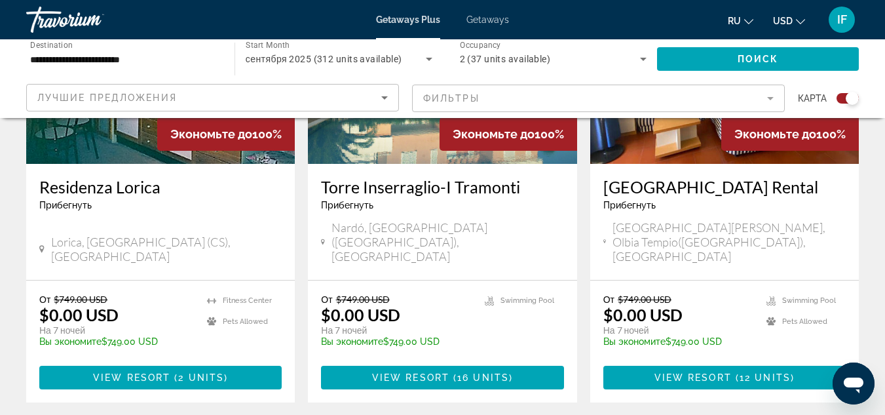
scroll to position [616, 0]
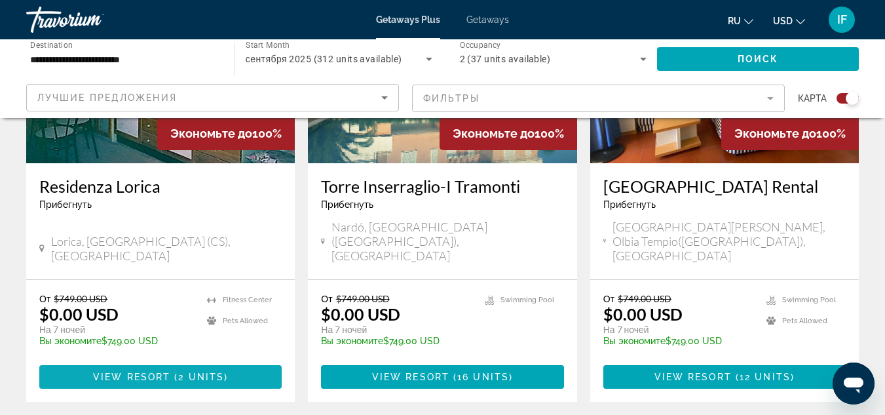
click at [129, 371] on span "View Resort" at bounding box center [131, 376] width 77 height 10
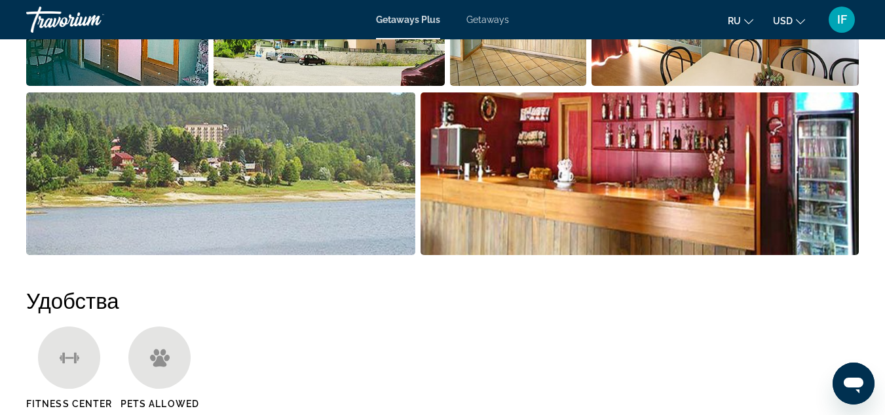
scroll to position [1028, 0]
